Goal: Information Seeking & Learning: Check status

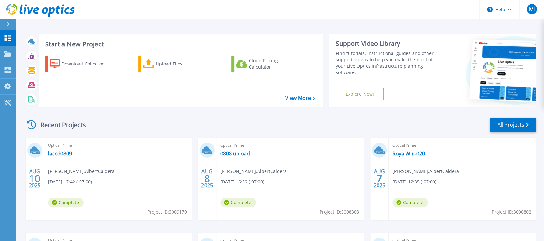
click at [188, 146] on span "Optical Prime" at bounding box center [118, 145] width 140 height 7
click at [413, 150] on div "Optical Prime RoyalWin-020 Michael Iwashita , AlbertCaldera 08/07/2025, 12:35 (…" at bounding box center [462, 179] width 147 height 82
click at [413, 154] on link "RoyalWin-020" at bounding box center [409, 154] width 32 height 6
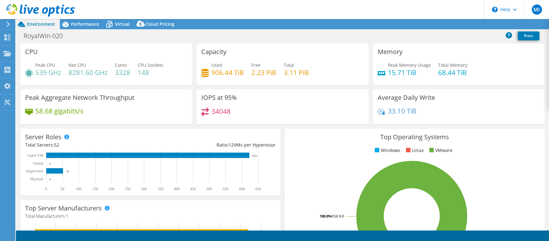
select select "USD"
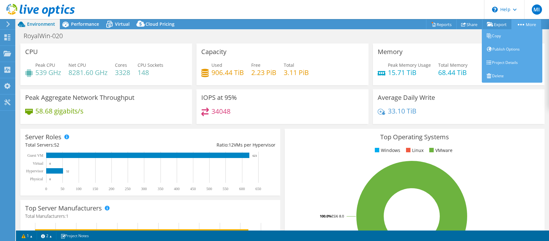
click at [524, 24] on link "More" at bounding box center [527, 24] width 30 height 10
click at [505, 60] on link "Project Details" at bounding box center [512, 62] width 61 height 13
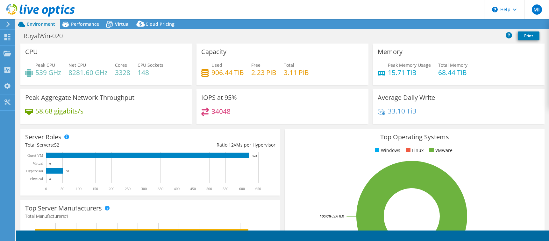
select select "USD"
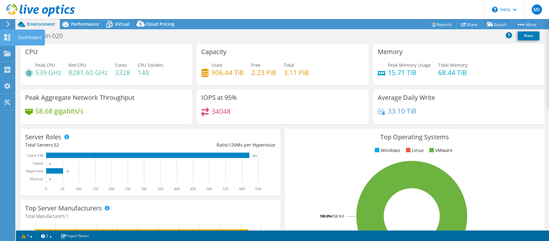
click at [8, 35] on icon at bounding box center [8, 37] width 8 height 6
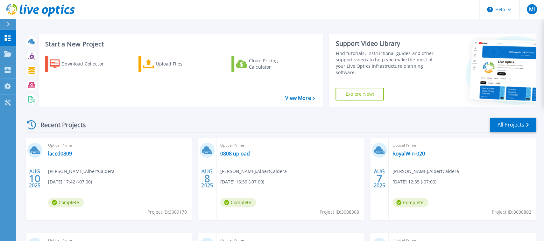
click at [237, 159] on div "Optical Prime 0808 upload [PERSON_NAME] , AlbertCaldera [DATE] 16:39 (-07:00) C…" at bounding box center [290, 179] width 147 height 82
click at [240, 152] on link "0808 upload" at bounding box center [235, 154] width 30 height 6
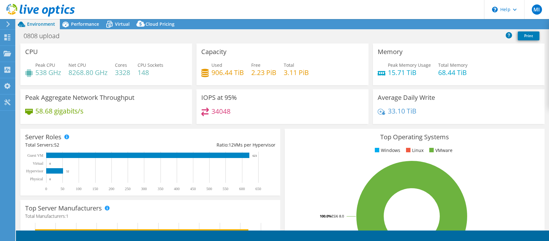
select select "USD"
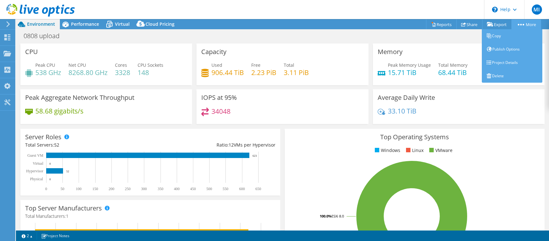
click at [527, 25] on link "More" at bounding box center [527, 24] width 30 height 10
click at [506, 64] on link "Project Details" at bounding box center [512, 62] width 61 height 13
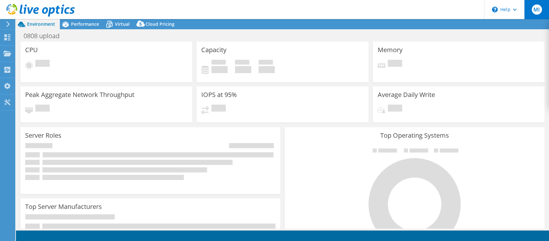
select select "USD"
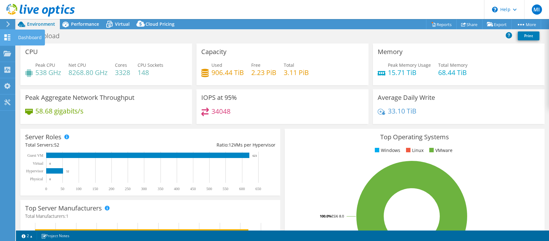
click at [7, 39] on icon at bounding box center [8, 37] width 8 height 6
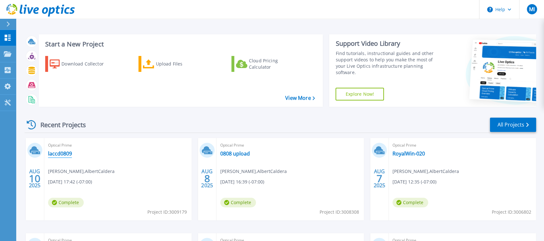
click at [63, 156] on link "laccd0809" at bounding box center [60, 154] width 24 height 6
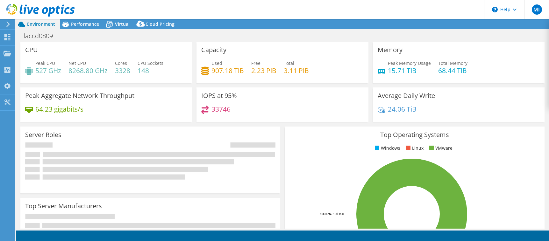
select select "USD"
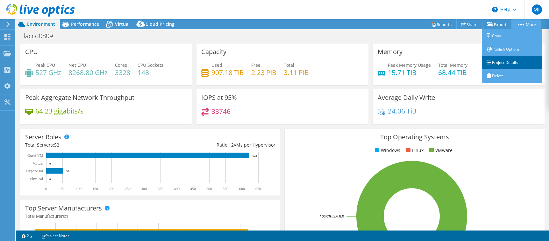
click at [504, 61] on link "Project Details" at bounding box center [512, 62] width 61 height 13
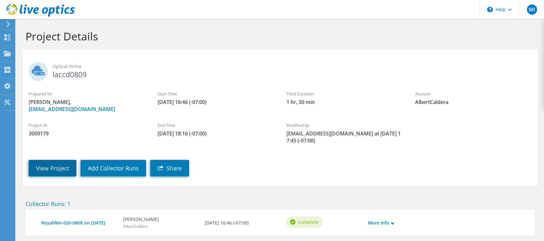
click at [54, 167] on link "View Project" at bounding box center [53, 168] width 48 height 17
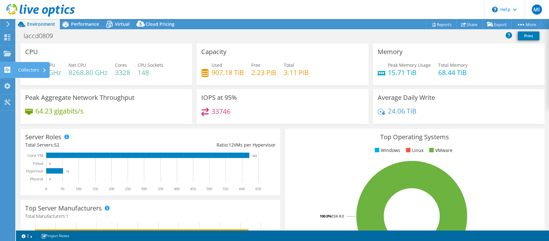
click at [5, 69] on use at bounding box center [7, 70] width 6 height 6
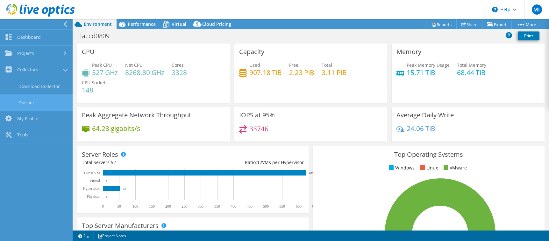
click at [18, 102] on link "Dossier" at bounding box center [36, 103] width 73 height 16
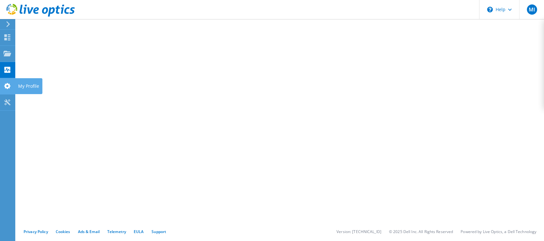
click at [9, 86] on use at bounding box center [7, 86] width 6 height 6
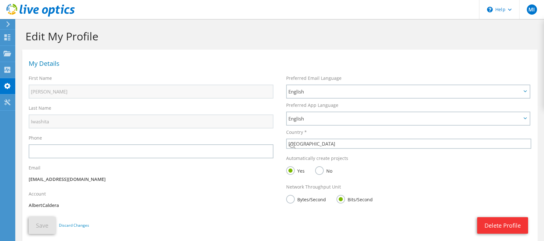
select select "224"
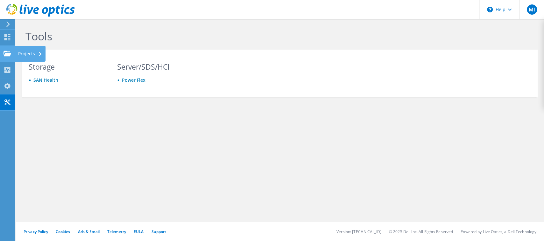
click at [10, 53] on use at bounding box center [8, 53] width 8 height 5
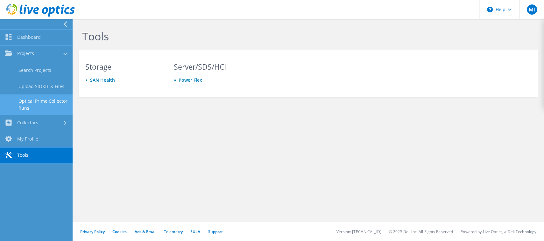
click at [36, 100] on link "Optical Prime Collector Runs" at bounding box center [36, 105] width 73 height 20
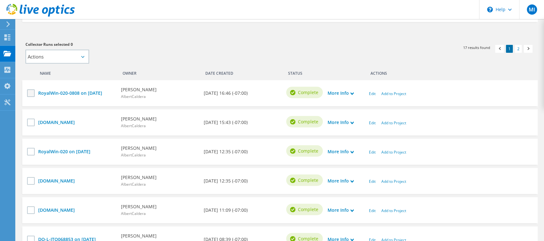
scroll to position [159, 0]
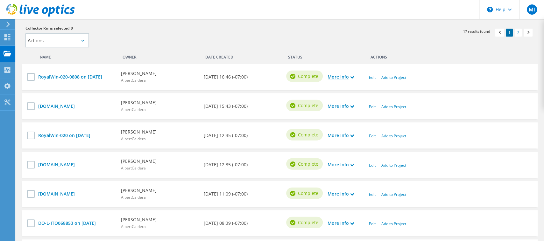
click at [349, 77] on link "More Info" at bounding box center [341, 77] width 26 height 7
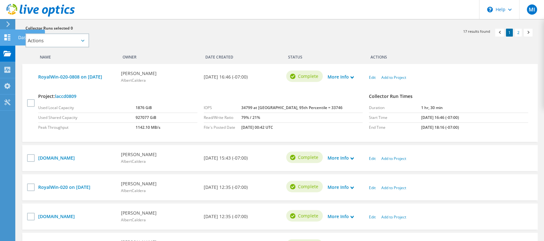
click at [4, 36] on icon at bounding box center [8, 37] width 8 height 6
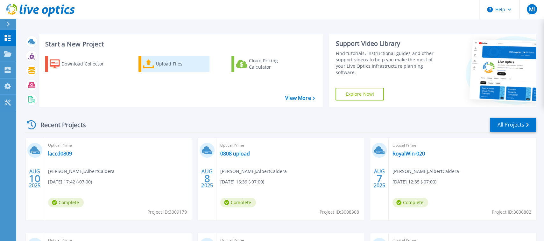
click at [178, 64] on div "Upload Files" at bounding box center [181, 64] width 51 height 13
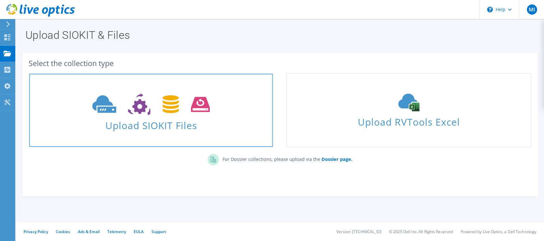
click at [175, 125] on span "Upload SIOKIT Files" at bounding box center [151, 124] width 244 height 14
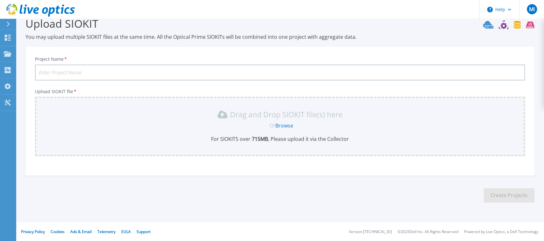
scroll to position [12, 0]
click at [175, 125] on div "Or Browse" at bounding box center [281, 125] width 480 height 7
click at [288, 123] on link "Browse" at bounding box center [285, 125] width 18 height 7
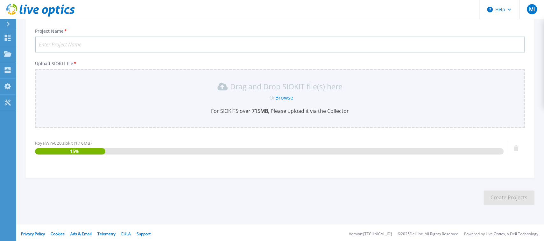
scroll to position [43, 0]
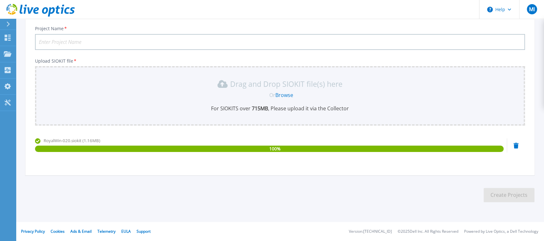
click at [94, 40] on input "Project Name *" at bounding box center [280, 42] width 490 height 16
type input "0807 upload"
click at [506, 202] on button "Create Projects" at bounding box center [509, 195] width 51 height 14
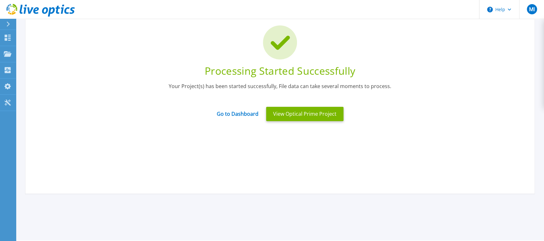
click at [243, 118] on div "Go to Dashboard" at bounding box center [237, 113] width 49 height 13
click at [242, 116] on link "Go to Dashboard" at bounding box center [238, 112] width 42 height 12
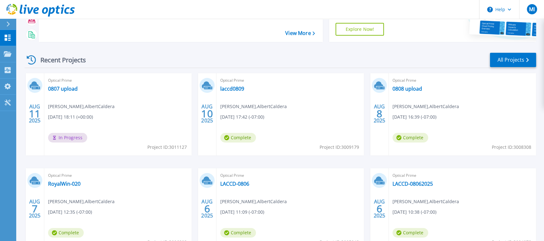
scroll to position [16, 0]
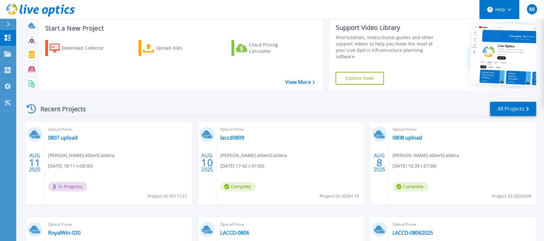
click at [506, 11] on button "Help" at bounding box center [500, 9] width 40 height 19
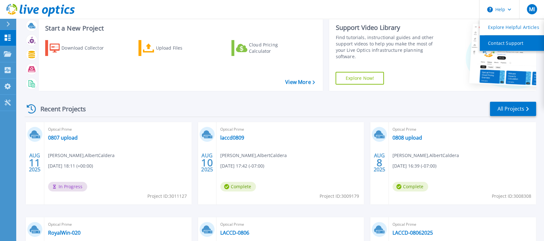
click at [502, 41] on link "Contact Support" at bounding box center [515, 43] width 71 height 16
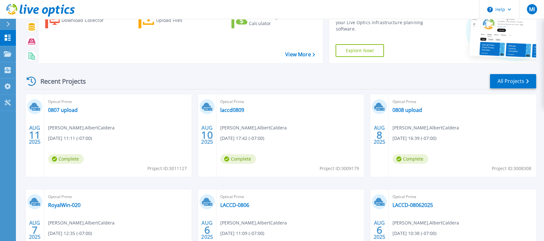
scroll to position [64, 0]
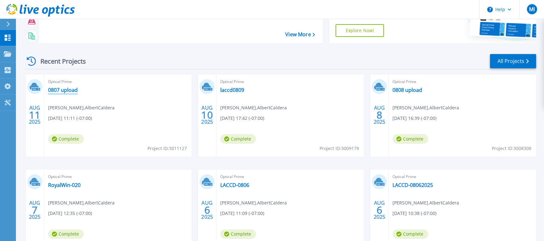
click at [64, 90] on link "0807 upload" at bounding box center [63, 90] width 30 height 6
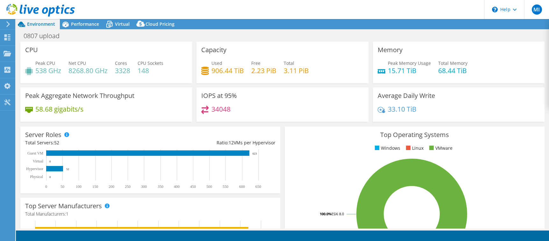
select select "USD"
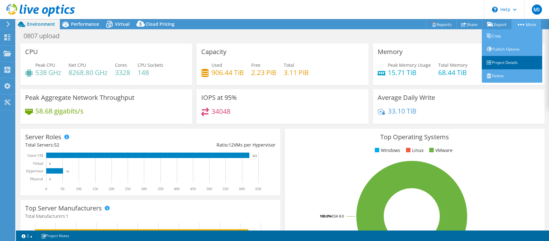
click at [510, 62] on link "Project Details" at bounding box center [512, 62] width 61 height 13
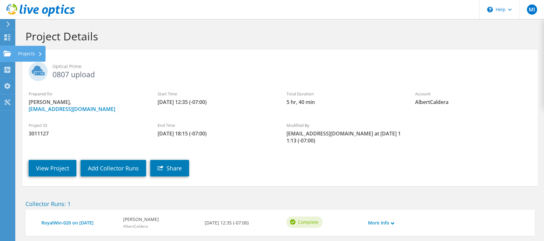
click at [8, 54] on use at bounding box center [8, 53] width 8 height 5
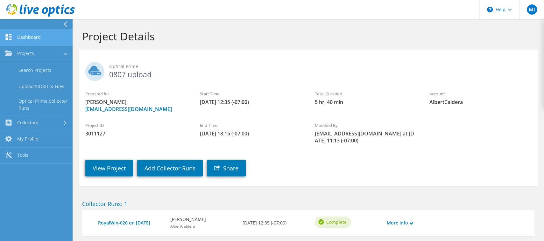
click at [9, 37] on icon at bounding box center [9, 37] width 8 height 6
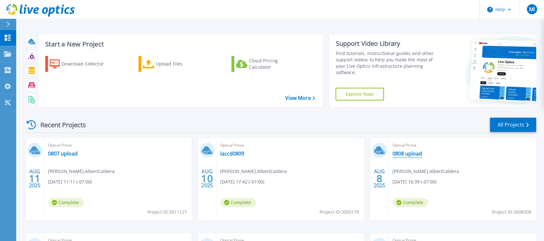
click at [403, 152] on link "0808 upload" at bounding box center [408, 154] width 30 height 6
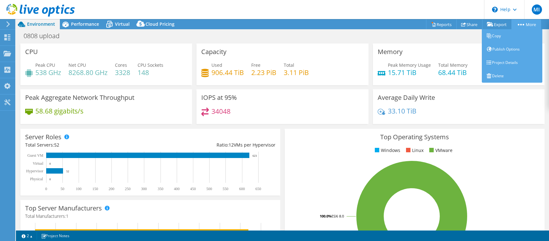
click at [530, 25] on link "More" at bounding box center [527, 24] width 30 height 10
click at [501, 62] on link "Project Details" at bounding box center [512, 62] width 61 height 13
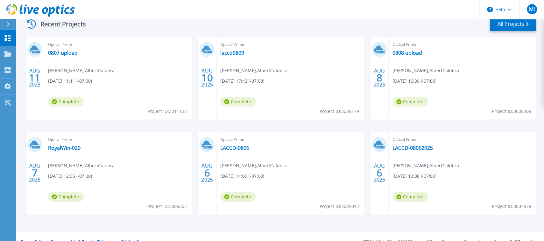
scroll to position [111, 0]
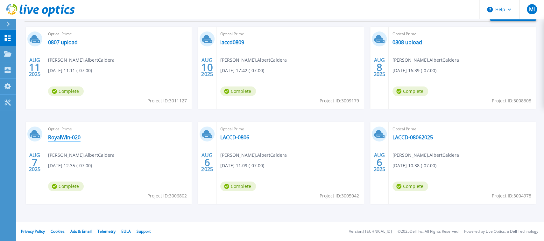
click at [77, 139] on link "RoyalWin-020" at bounding box center [64, 137] width 32 height 6
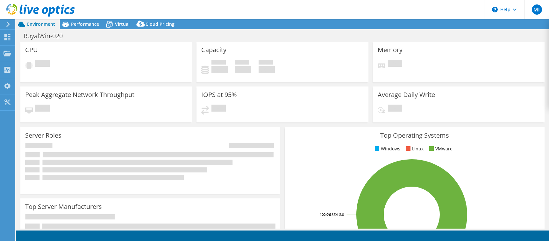
select select "USD"
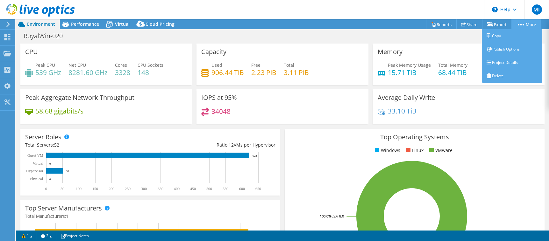
click at [531, 23] on link "More" at bounding box center [527, 24] width 30 height 10
click at [510, 61] on link "Project Details" at bounding box center [512, 62] width 61 height 13
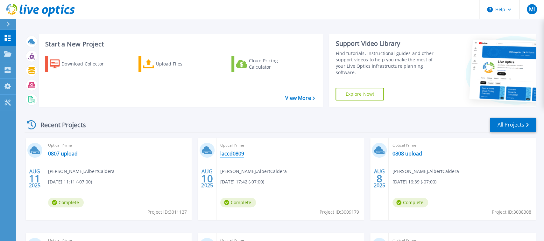
click at [231, 154] on link "laccd0809" at bounding box center [232, 154] width 24 height 6
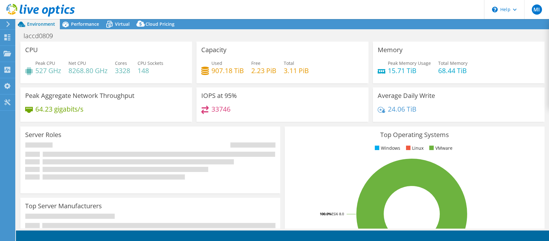
select select "USD"
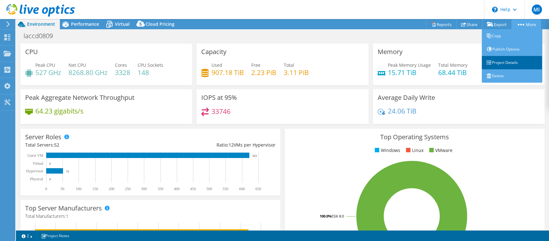
click at [506, 61] on link "Project Details" at bounding box center [512, 62] width 61 height 13
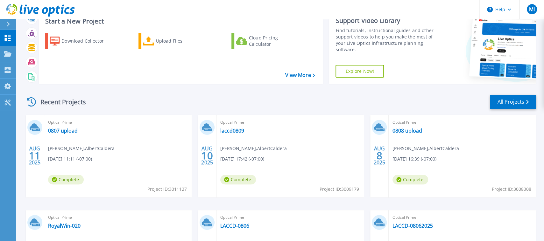
scroll to position [32, 0]
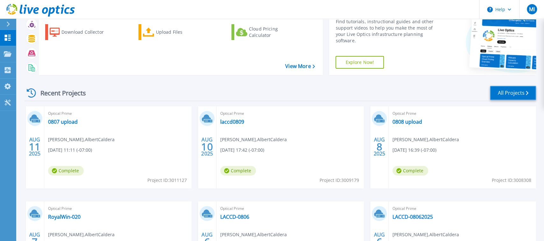
click at [521, 92] on link "All Projects" at bounding box center [513, 93] width 46 height 14
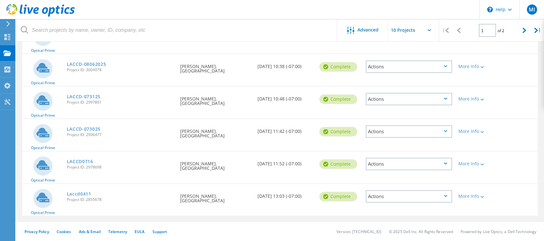
scroll to position [226, 0]
click at [222, 193] on div "Requested By Michael Iwashita, AlbertCaldera" at bounding box center [215, 196] width 77 height 25
click at [468, 197] on div "More Info" at bounding box center [476, 196] width 35 height 4
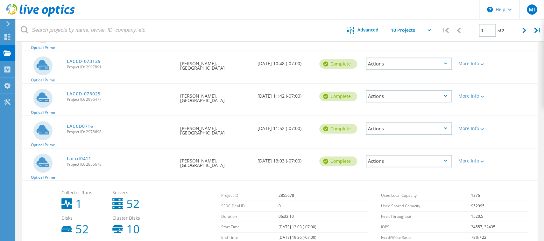
scroll to position [298, 0]
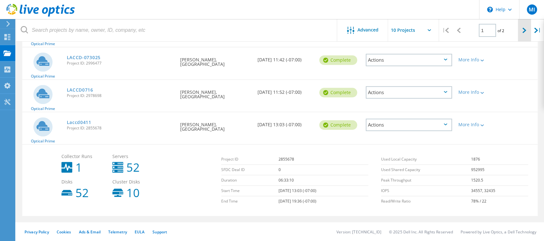
click at [527, 30] on div at bounding box center [524, 30] width 13 height 23
type input "2"
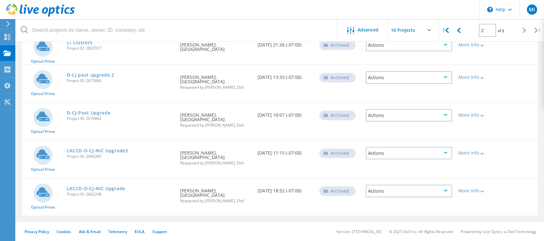
scroll to position [165, 0]
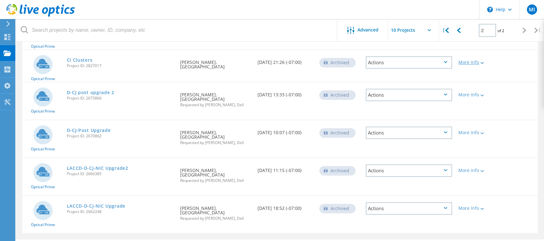
click at [478, 60] on div "More Info" at bounding box center [476, 62] width 35 height 4
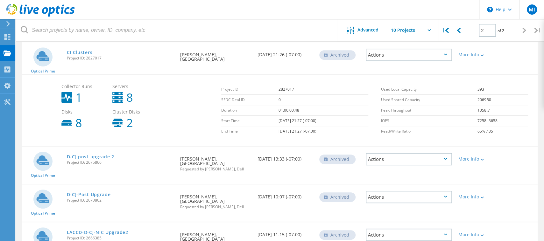
scroll to position [204, 0]
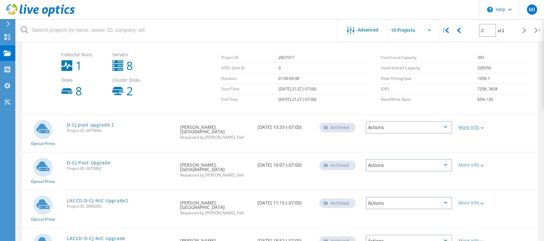
click at [472, 128] on div "More Info" at bounding box center [476, 127] width 35 height 4
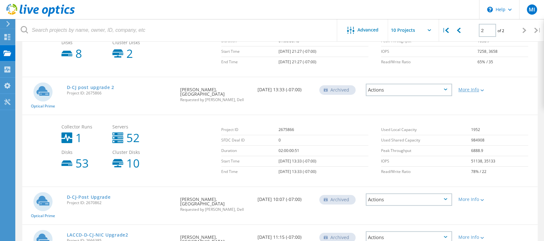
scroll to position [268, 0]
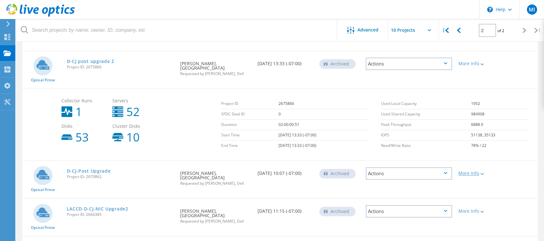
click at [472, 171] on div "More Info" at bounding box center [476, 173] width 35 height 4
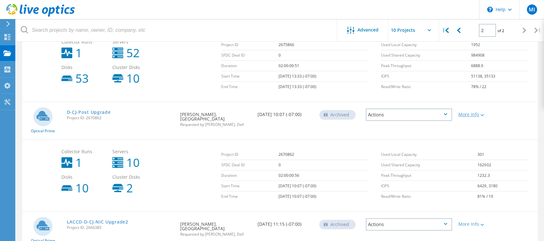
scroll to position [332, 0]
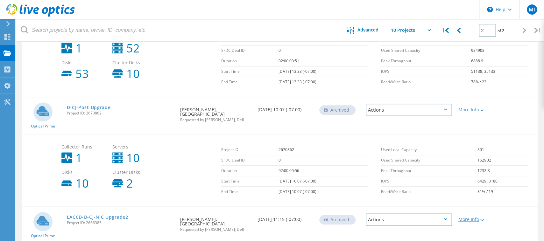
click at [470, 218] on div "More Info" at bounding box center [476, 220] width 35 height 4
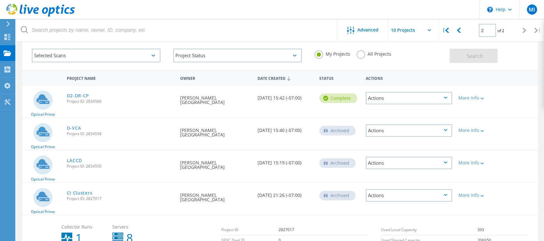
scroll to position [0, 0]
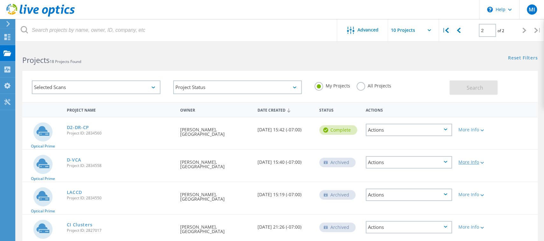
click at [468, 163] on div "More Info" at bounding box center [476, 162] width 35 height 4
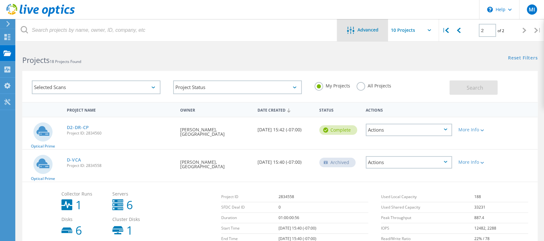
click at [375, 28] on span "Advanced" at bounding box center [368, 30] width 21 height 4
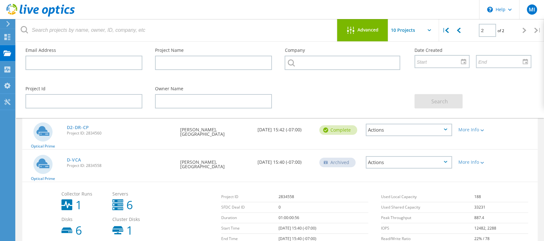
click at [375, 28] on span "Advanced" at bounding box center [368, 30] width 21 height 4
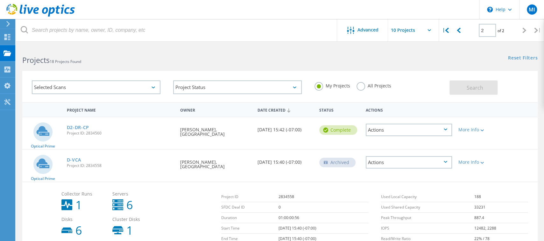
click at [4, 25] on div at bounding box center [7, 24] width 10 height 6
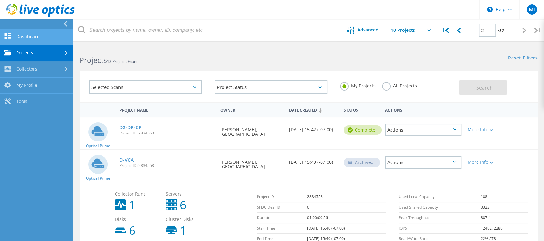
click at [10, 33] on icon at bounding box center [8, 36] width 8 height 6
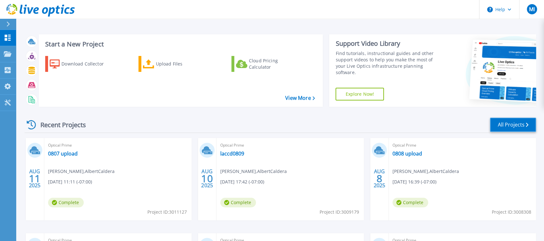
click at [506, 124] on link "All Projects" at bounding box center [513, 125] width 46 height 14
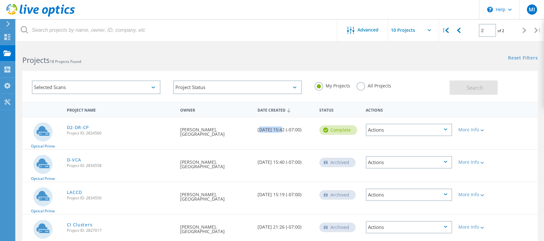
drag, startPoint x: 258, startPoint y: 129, endPoint x: 281, endPoint y: 128, distance: 22.6
click at [281, 128] on div "Date Created [DATE] 15:42 (-07:00)" at bounding box center [286, 128] width 62 height 21
click at [480, 128] on div at bounding box center [481, 130] width 5 height 4
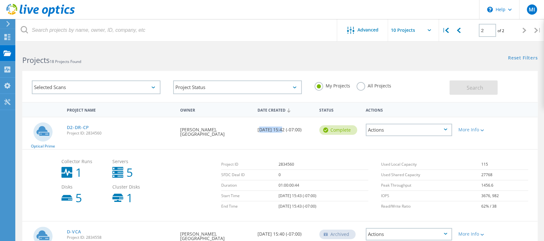
scroll to position [32, 0]
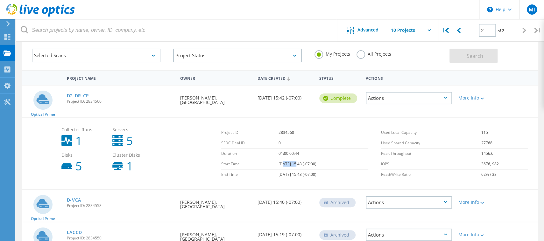
drag, startPoint x: 275, startPoint y: 165, endPoint x: 284, endPoint y: 178, distance: 16.5
click at [290, 167] on td "[DATE] 15:43 (-07:00)" at bounding box center [324, 164] width 90 height 11
drag, startPoint x: 294, startPoint y: 165, endPoint x: 300, endPoint y: 172, distance: 9.5
click at [307, 164] on td "[DATE] 15:43 (-07:00)" at bounding box center [324, 164] width 90 height 11
drag, startPoint x: 294, startPoint y: 174, endPoint x: 308, endPoint y: 177, distance: 14.9
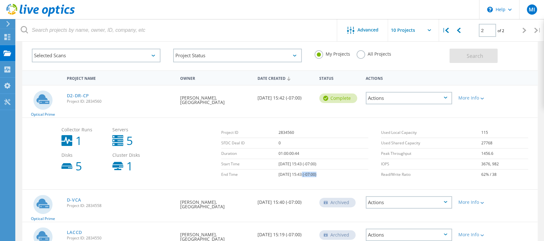
click at [308, 177] on td "[DATE] 15:43 (-07:00)" at bounding box center [324, 175] width 90 height 11
click at [472, 201] on div "More Info" at bounding box center [476, 202] width 35 height 4
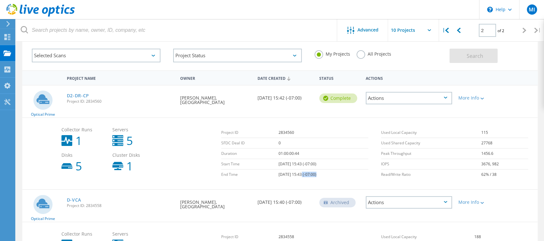
scroll to position [96, 0]
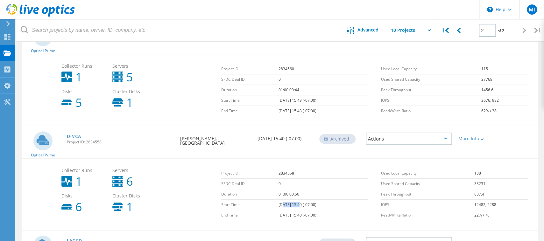
drag, startPoint x: 275, startPoint y: 206, endPoint x: 279, endPoint y: 214, distance: 8.9
click at [292, 205] on td "[DATE] 15:40 (-07:00)" at bounding box center [324, 205] width 90 height 11
drag, startPoint x: 274, startPoint y: 215, endPoint x: 298, endPoint y: 216, distance: 24.2
click at [296, 214] on td "[DATE] 15:40 (-07:00)" at bounding box center [324, 216] width 90 height 11
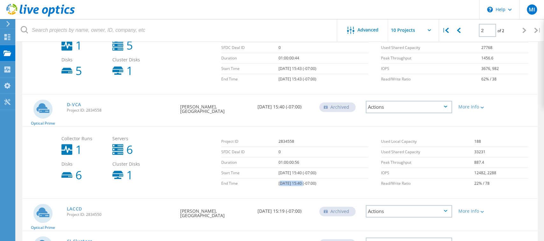
scroll to position [159, 0]
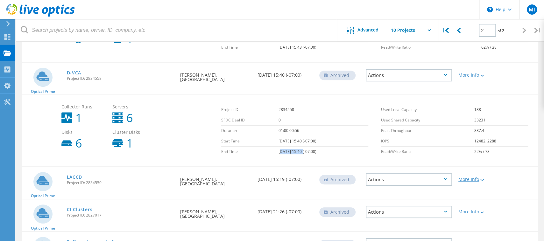
click at [475, 179] on div "More Info" at bounding box center [476, 179] width 35 height 4
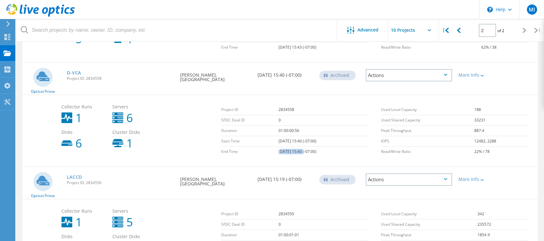
scroll to position [287, 0]
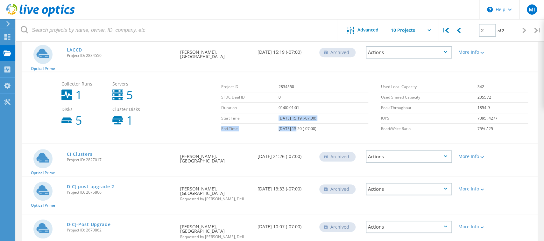
drag, startPoint x: 271, startPoint y: 116, endPoint x: 289, endPoint y: 127, distance: 20.7
click at [289, 127] on tbody "Project ID 2834550 SFDC Deal ID 0 Duration 01:00:01:01 Start Time [DATE] 15:19 …" at bounding box center [294, 108] width 147 height 52
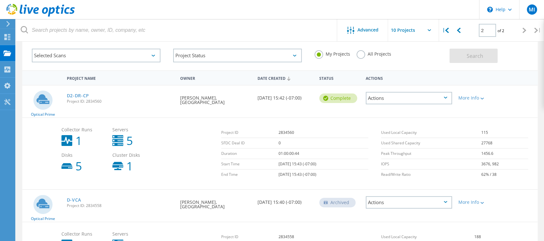
scroll to position [0, 0]
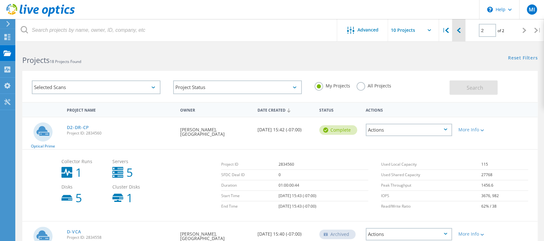
click at [460, 30] on icon at bounding box center [459, 30] width 4 height 5
type input "1"
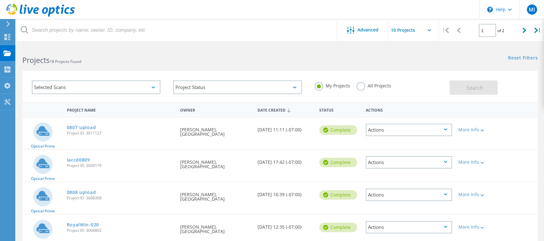
click at [440, 72] on div "Selected Scans Project Status In Progress Complete Published Anonymous Archived…" at bounding box center [280, 86] width 516 height 31
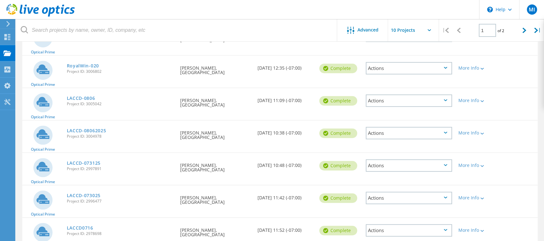
scroll to position [226, 0]
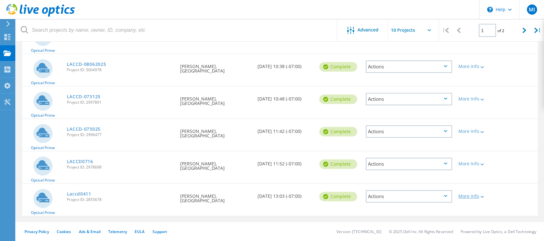
click at [478, 197] on div "More Info" at bounding box center [476, 196] width 35 height 4
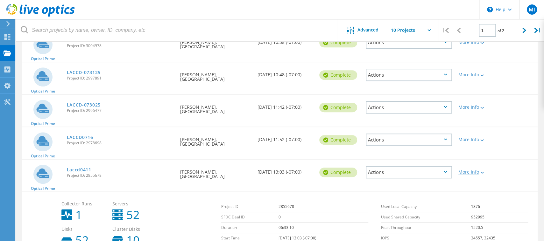
scroll to position [293, 0]
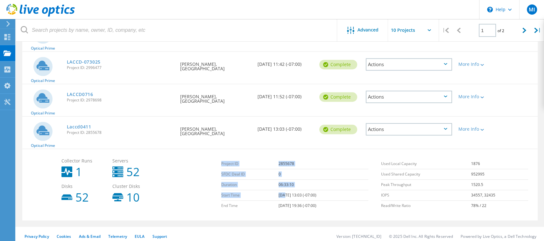
drag, startPoint x: 276, startPoint y: 196, endPoint x: 275, endPoint y: 135, distance: 60.9
click at [289, 211] on div "Project ID 2855678 SFDC Deal ID 0 Duration 06:33:10 Start Time [DATE] 13:03 (-0…" at bounding box center [298, 185] width 160 height 59
click at [297, 197] on td "[DATE] 13:03 (-07:00)" at bounding box center [324, 195] width 90 height 11
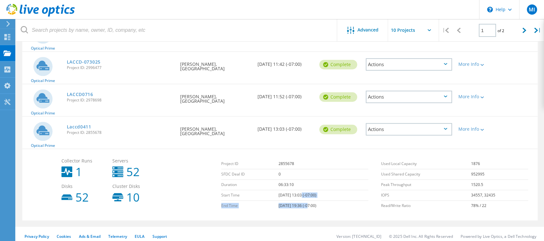
drag, startPoint x: 294, startPoint y: 195, endPoint x: 305, endPoint y: 203, distance: 13.5
click at [301, 209] on tbody "Project ID 2855678 SFDC Deal ID 0 Duration 06:33:10 Start Time [DATE] 13:03 (-0…" at bounding box center [294, 185] width 147 height 52
click at [479, 96] on div "More Info" at bounding box center [476, 97] width 35 height 4
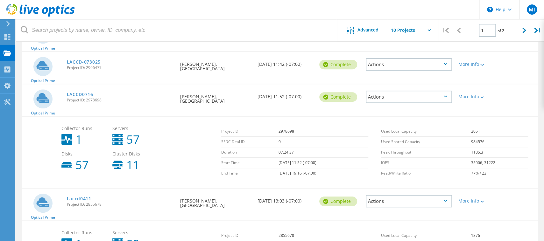
drag, startPoint x: 272, startPoint y: 161, endPoint x: 312, endPoint y: 172, distance: 41.1
click at [312, 172] on tbody "Project ID 2978698 SFDC Deal ID 0 Duration 07:24:37 Start Time [DATE] 11:52 (-0…" at bounding box center [294, 152] width 147 height 52
